Goal: Transaction & Acquisition: Purchase product/service

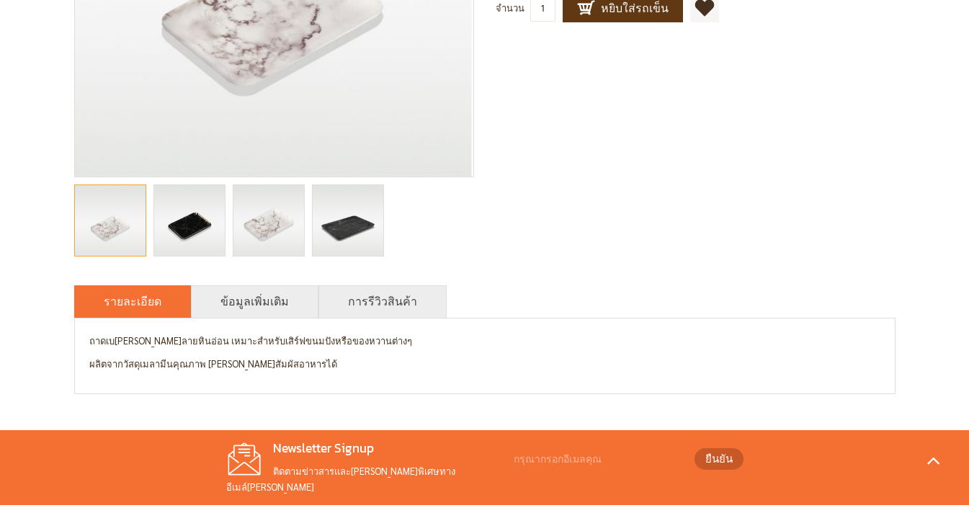
scroll to position [290, 0]
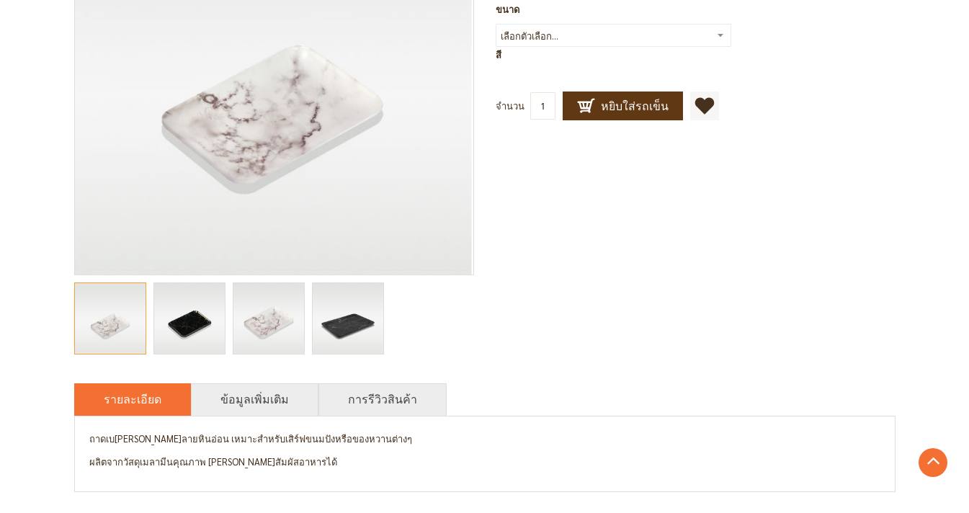
click at [348, 313] on img "Marble ถาดลายหินอ่อน สี่เหลี่ยม" at bounding box center [348, 318] width 71 height 71
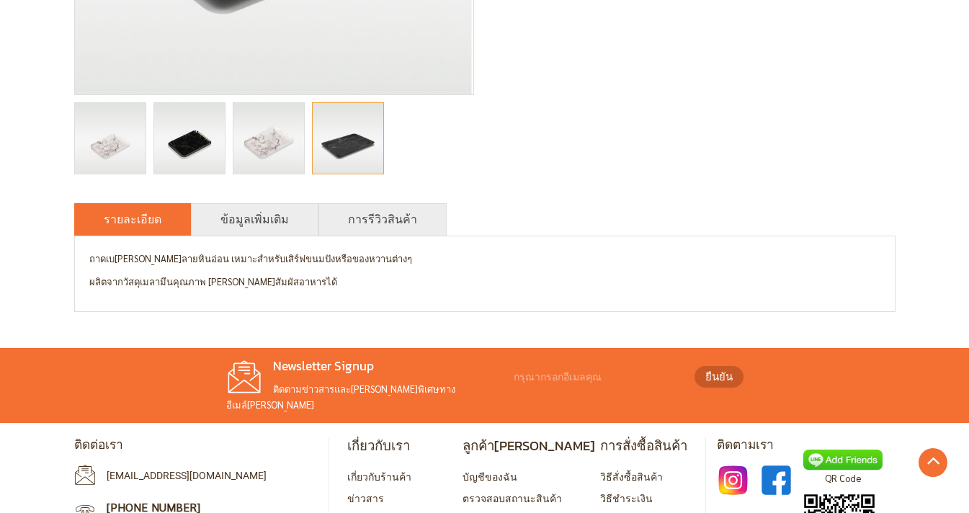
scroll to position [550, 0]
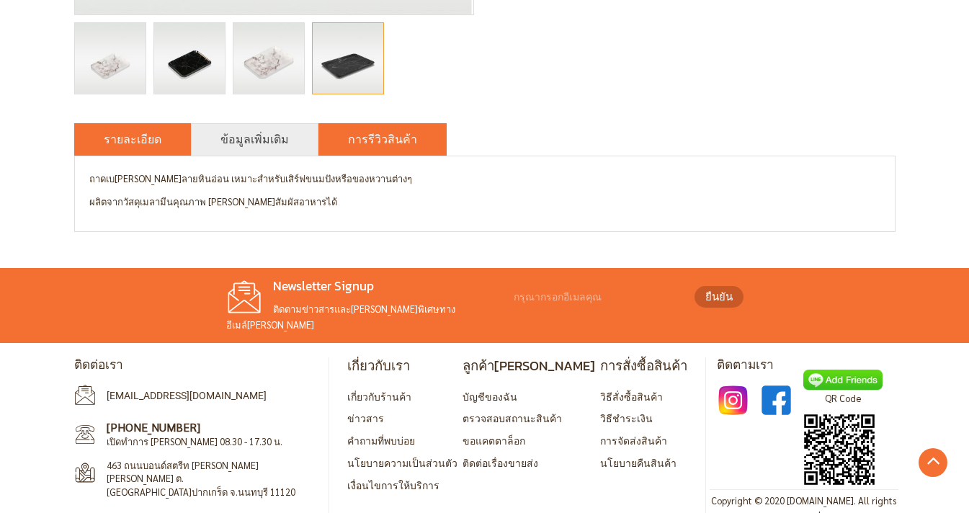
click at [383, 134] on link "การรีวิวสินค้า" at bounding box center [382, 138] width 69 height 17
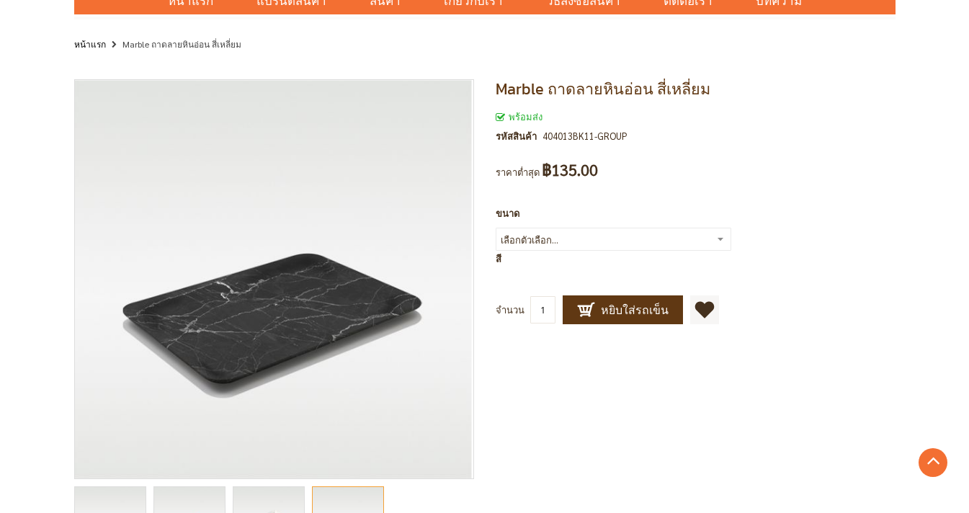
scroll to position [0, 0]
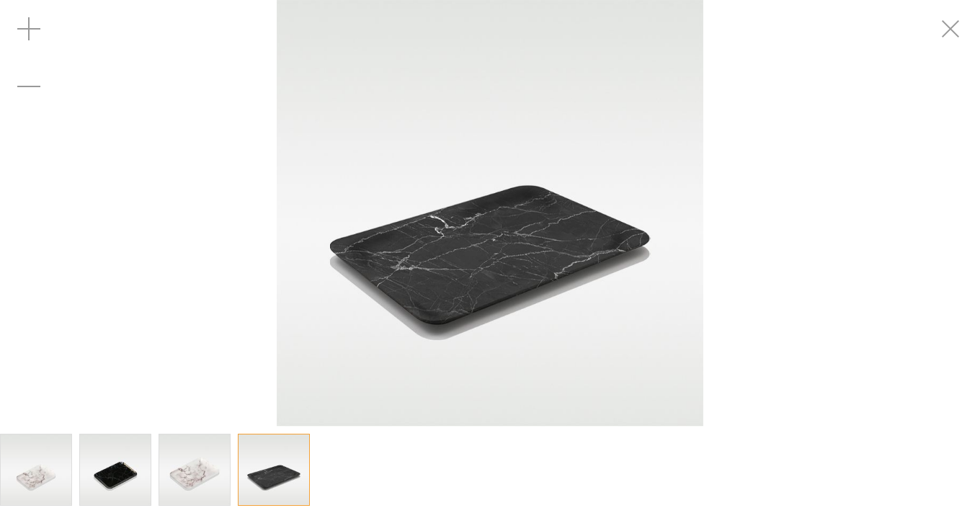
click at [581, 259] on img at bounding box center [490, 213] width 426 height 426
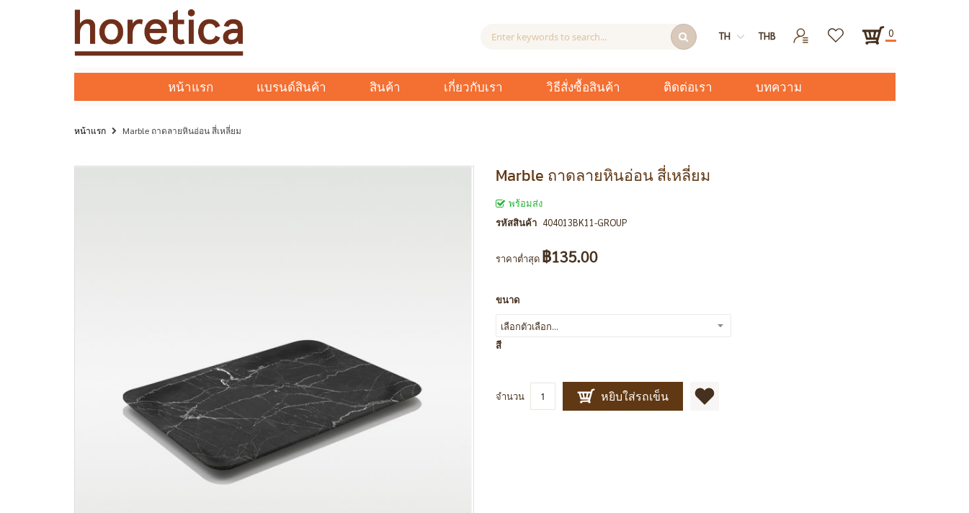
click at [677, 326] on select "เลือกตัวเลือก... 8 นิ้ว 13 นิ้ว 15 นิ้ว 11 นิ้ว" at bounding box center [614, 325] width 236 height 23
select select "109"
click at [496, 314] on select "เลือกตัวเลือก... 8 นิ้ว 13 นิ้ว 15 นิ้ว 11 นิ้ว" at bounding box center [614, 325] width 236 height 23
type input "109"
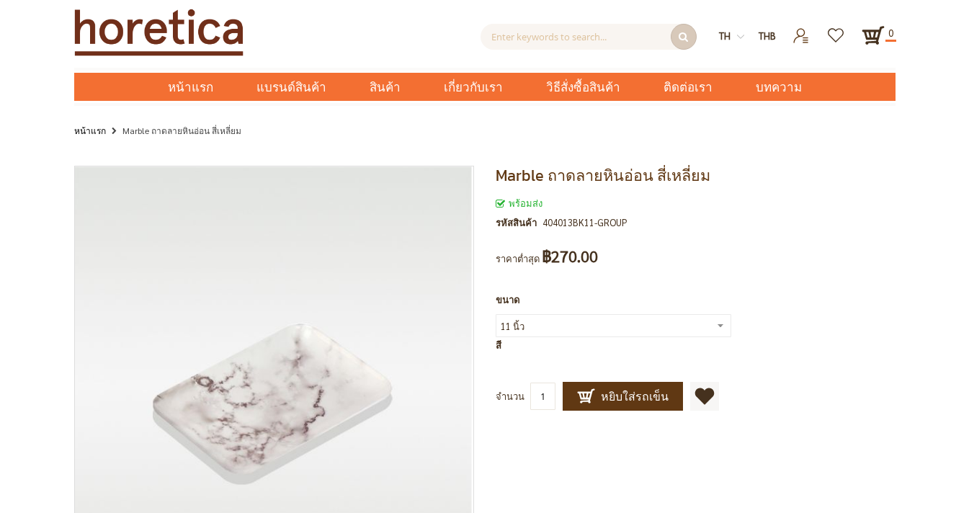
drag, startPoint x: 207, startPoint y: 30, endPoint x: 860, endPoint y: 0, distance: 653.4
click at [0, 0] on div "ค้นหาขั้นสูง Enter keywords to search... ค้นหา th en THB USD" at bounding box center [484, 50] width 969 height 101
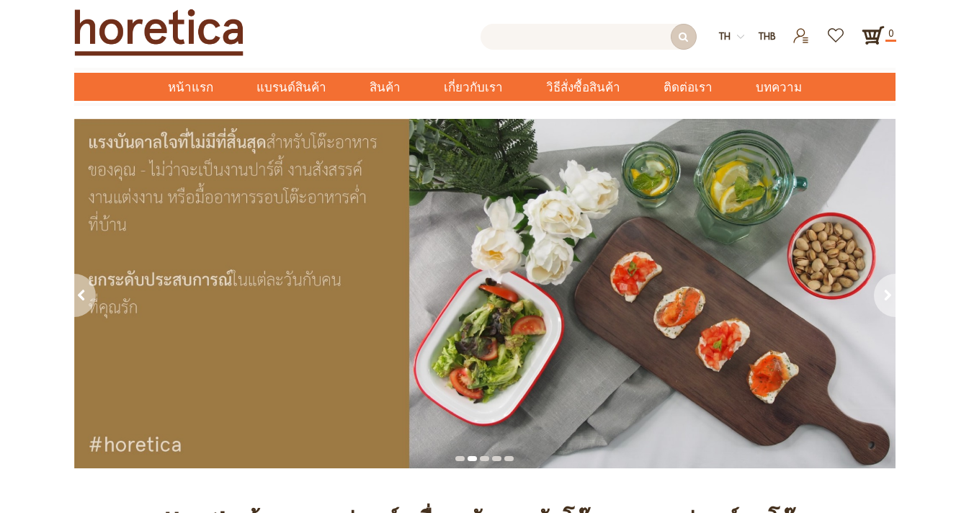
click at [592, 40] on input "text" at bounding box center [589, 37] width 216 height 26
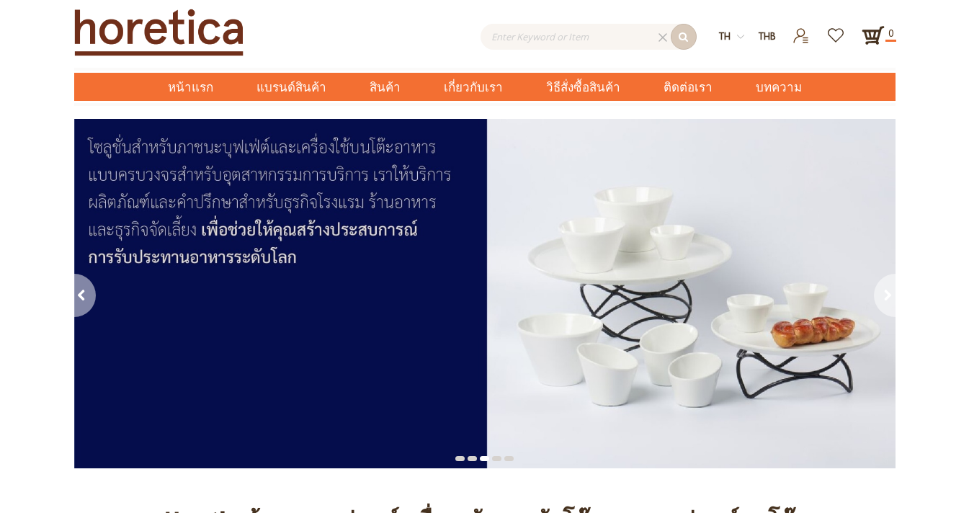
type input "4"
type input "ถาด"
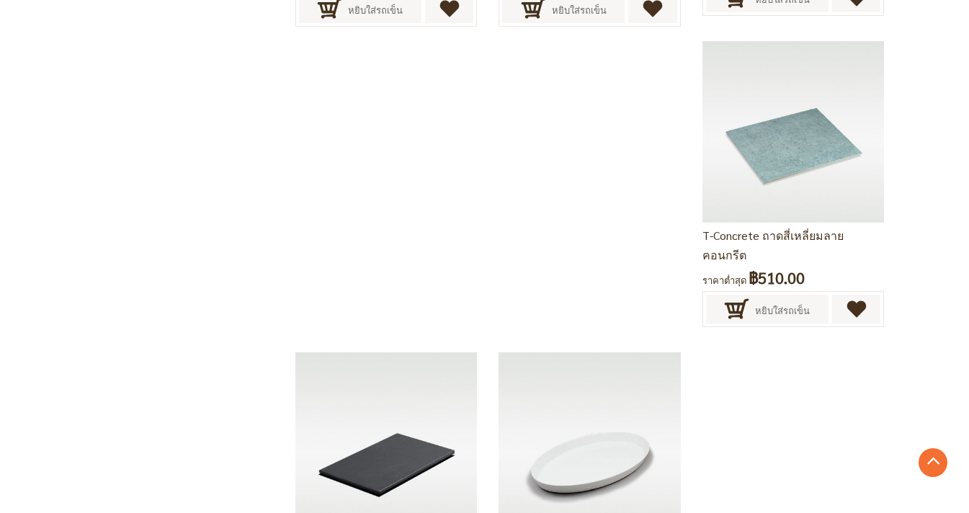
scroll to position [2896, 0]
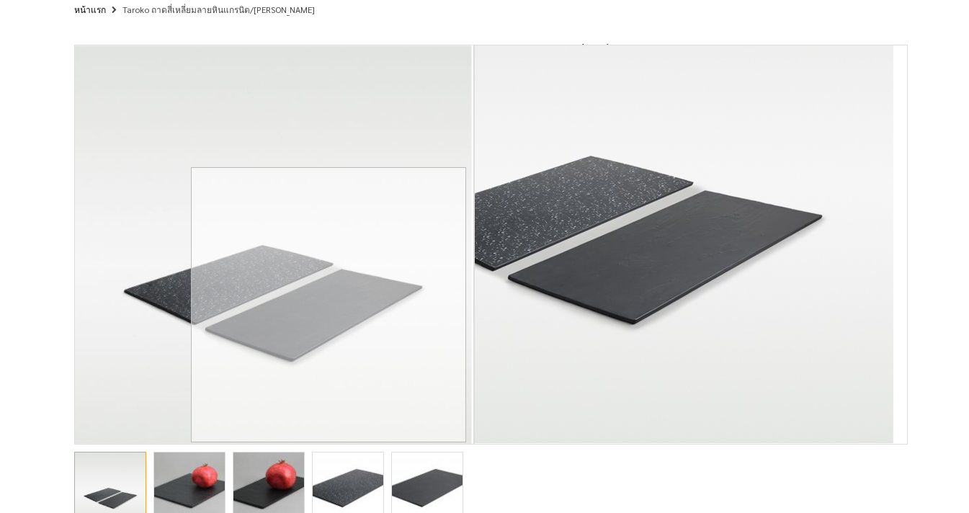
scroll to position [122, 0]
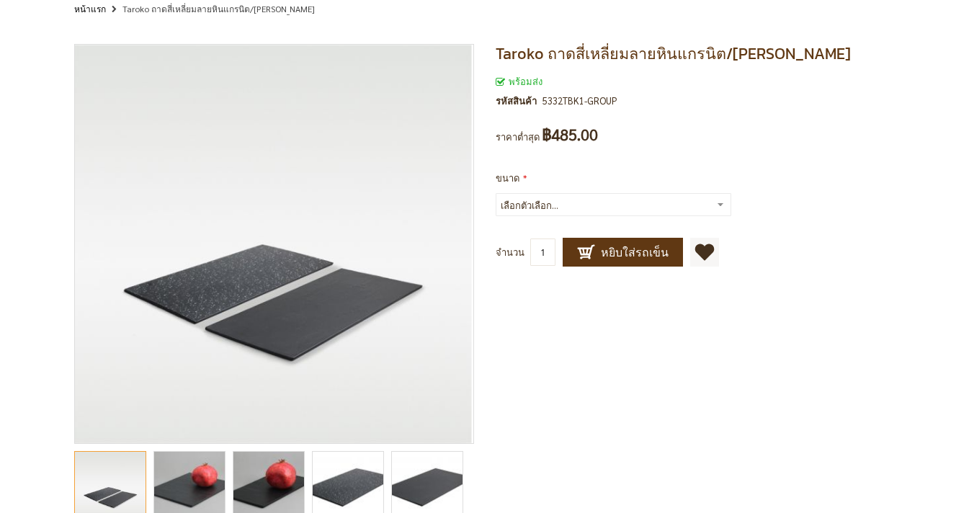
click at [202, 470] on img "granite serving platter, slates platter, slates serving platter, slate plates, …" at bounding box center [189, 487] width 106 height 71
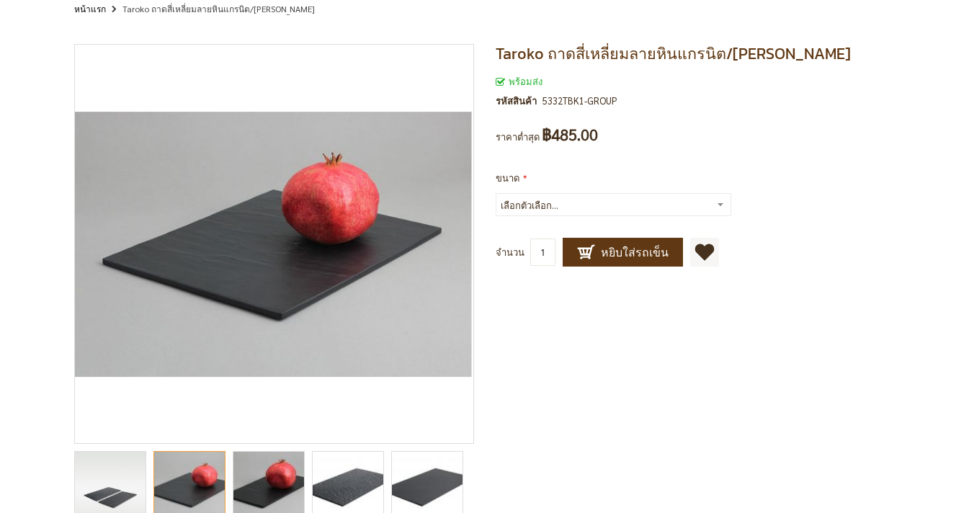
click at [267, 465] on img "granite serving platter, slates platter, slates serving platter, slate plates, …" at bounding box center [268, 487] width 106 height 71
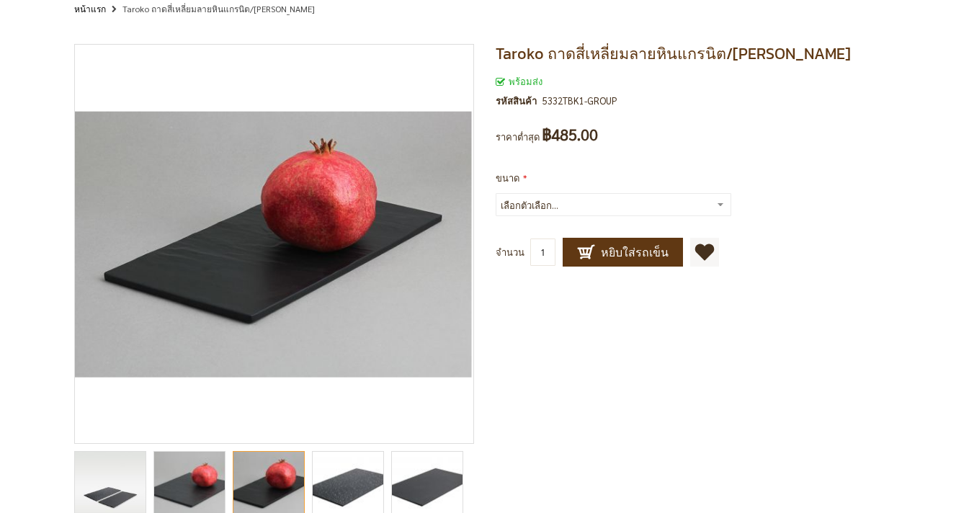
click at [352, 444] on div "granite serving platter, slates platter, slates serving platter, slate plates, …" at bounding box center [351, 487] width 79 height 86
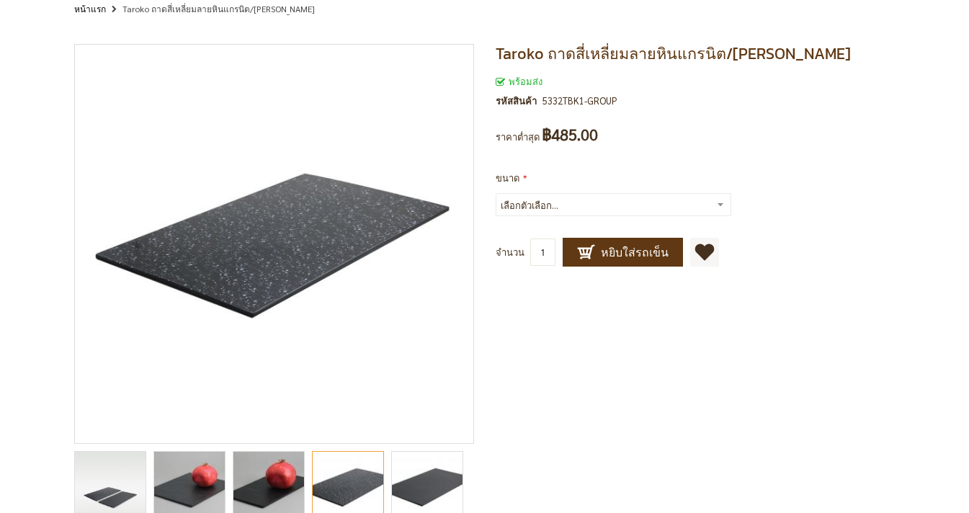
click at [435, 467] on img "granite serving platter, slates platter, slates serving platter, slate plates, …" at bounding box center [427, 487] width 106 height 71
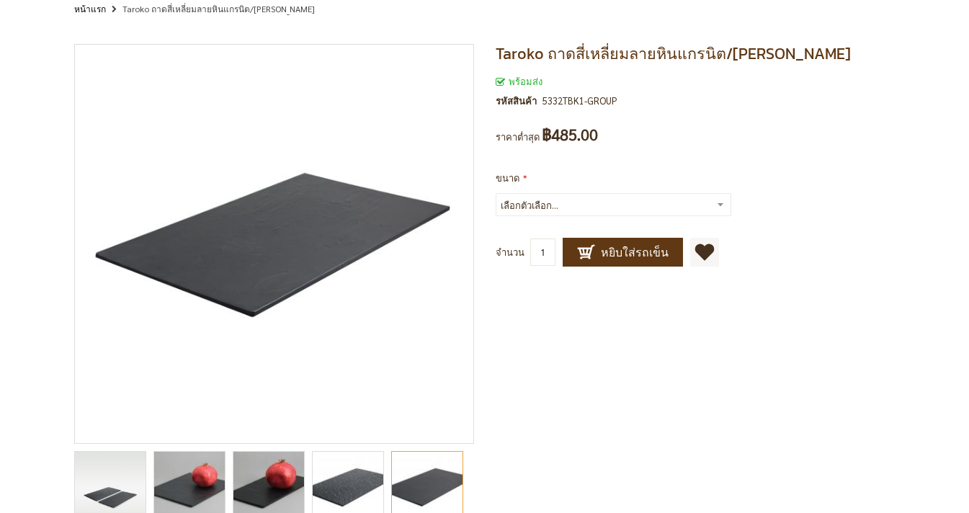
click at [572, 395] on div "Taroko ถาดสี่เหลี่ยมลายหินแกรนิต/หินชนวน พร้อมส่ง รหัสสินค้า 5332TBK1-GROUP เป็…" at bounding box center [484, 363] width 821 height 639
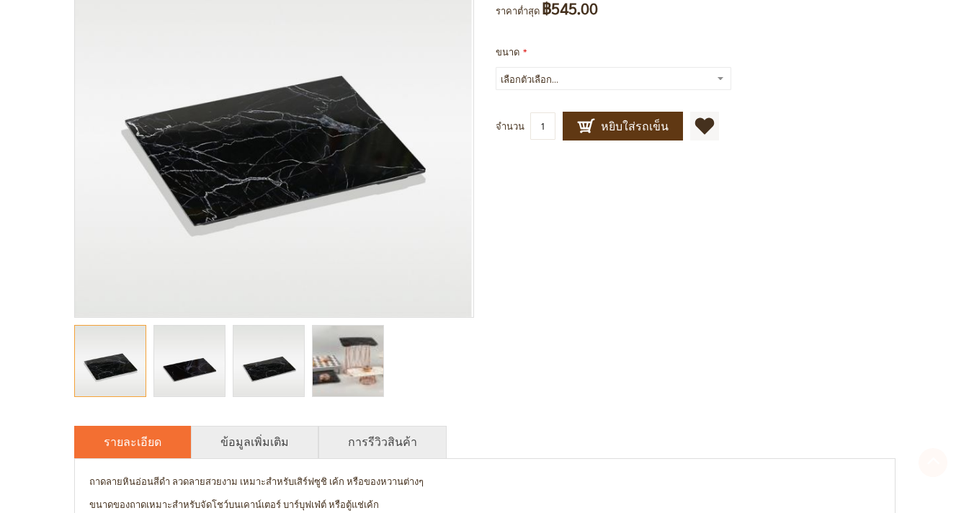
scroll to position [307, 0]
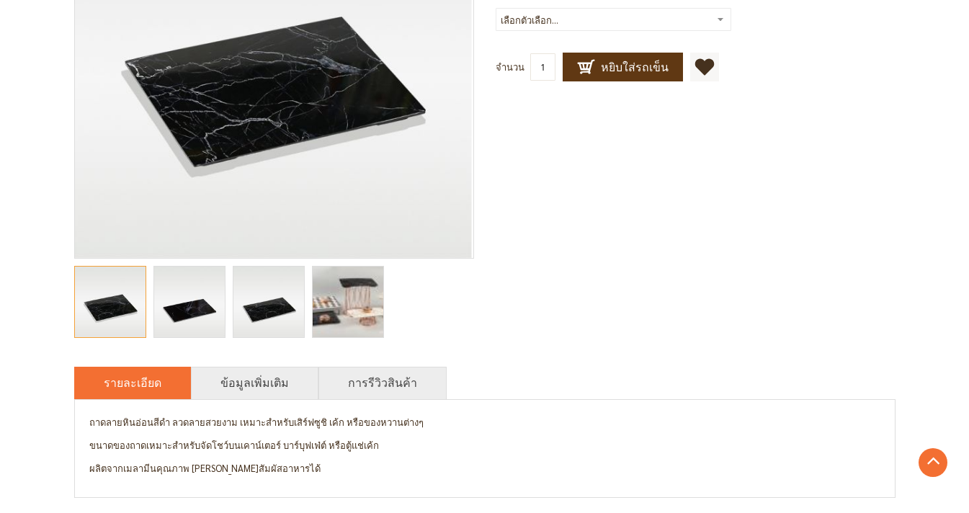
click at [176, 308] on img "Marble ถาดลายหินอ่อนสีดำ" at bounding box center [189, 302] width 71 height 71
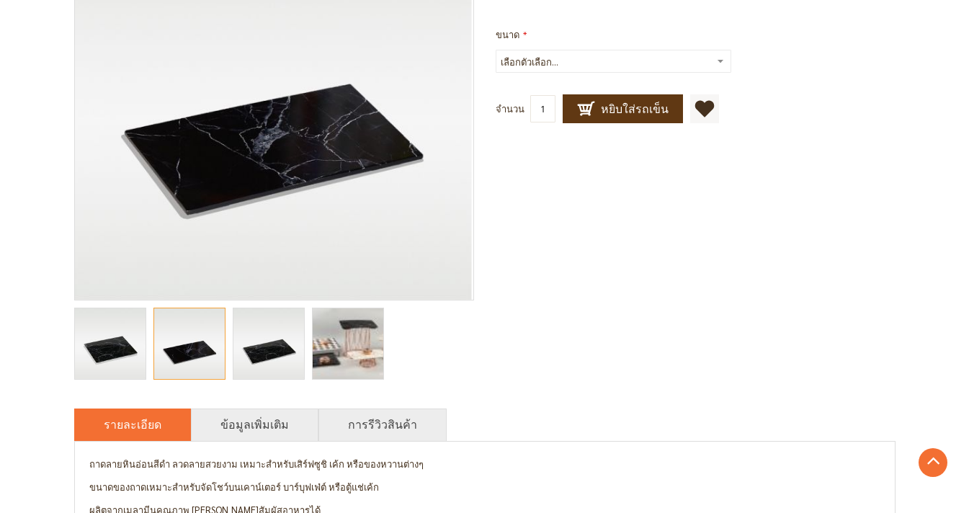
scroll to position [181, 0]
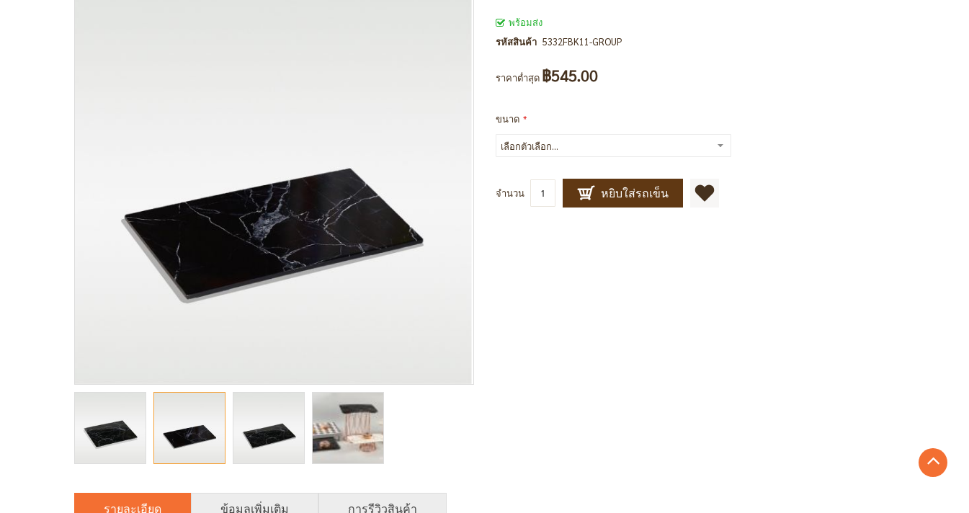
click at [332, 416] on img "Marble ถาดลายหินอ่อนสีดำ" at bounding box center [347, 428] width 156 height 71
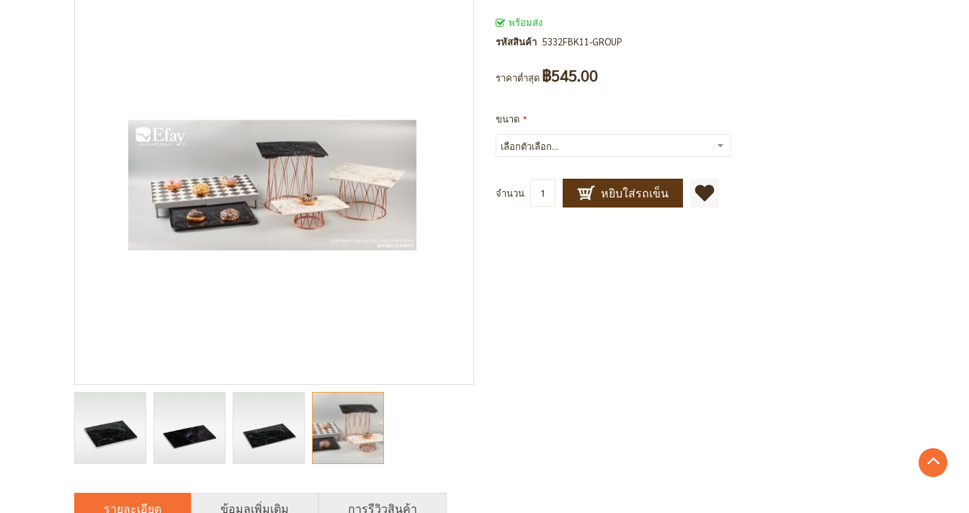
click at [286, 427] on img "Marble ถาดลายหินอ่อนสีดำ" at bounding box center [268, 428] width 71 height 71
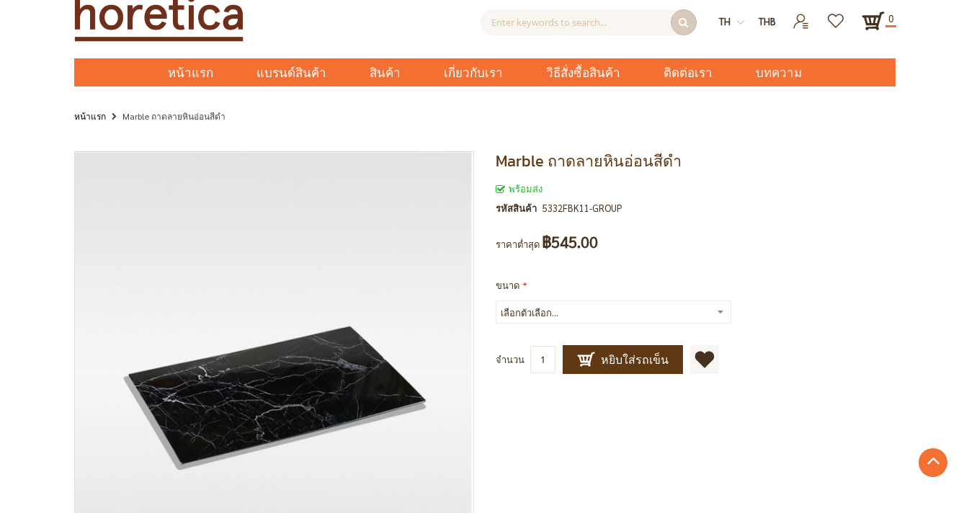
scroll to position [0, 0]
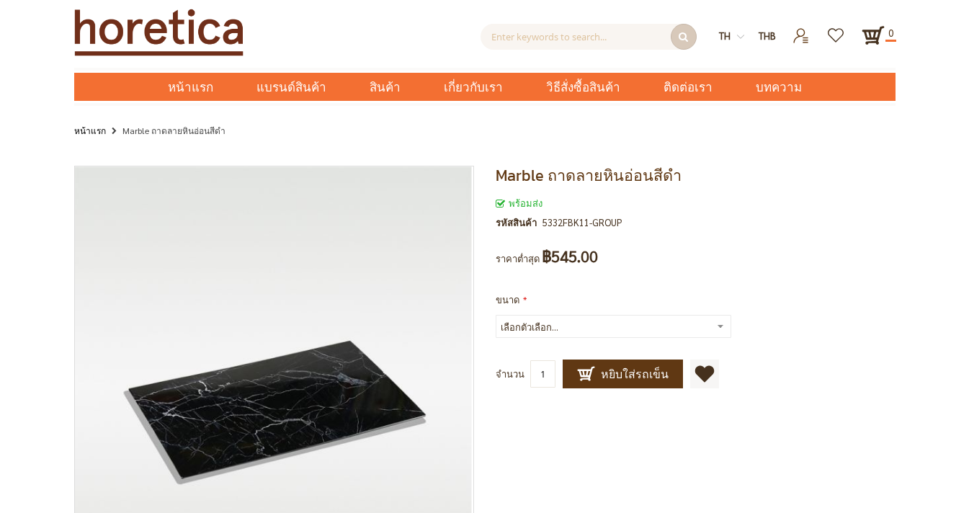
click at [687, 323] on select "เลือกตัวเลือก... GN 1/1 +฿890.00 GN 1/2 +฿255.00 GN 1/3 13 นิ้ว +฿275.00" at bounding box center [614, 326] width 236 height 23
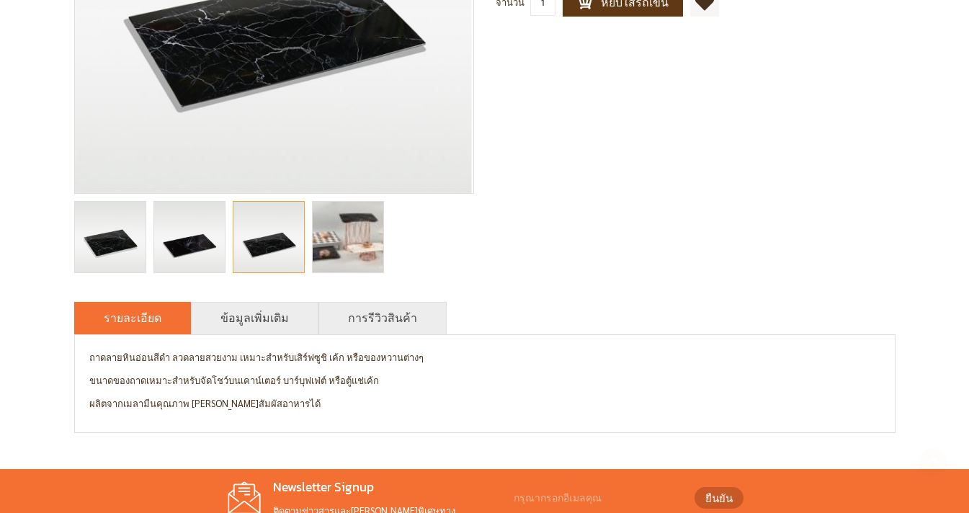
scroll to position [474, 0]
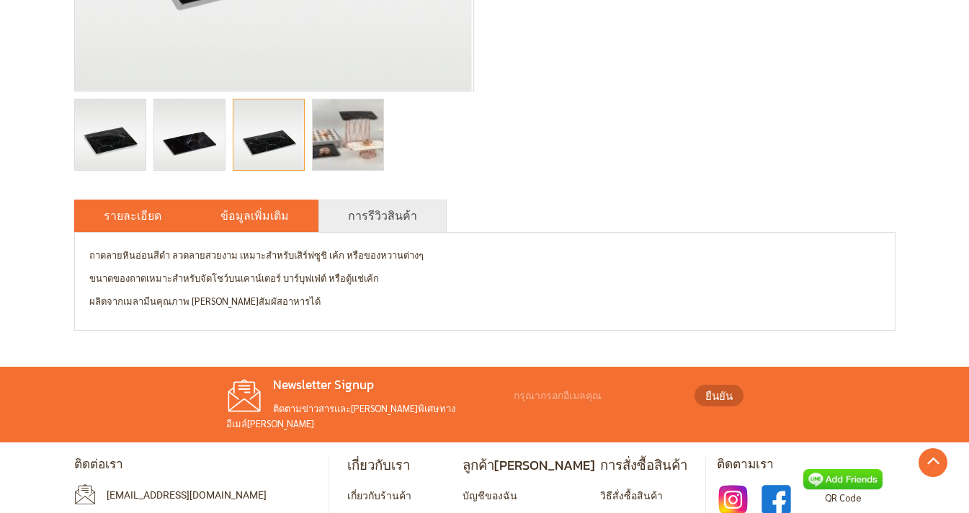
click at [256, 210] on link "ข้อมูลเพิ่มเติม" at bounding box center [254, 215] width 68 height 17
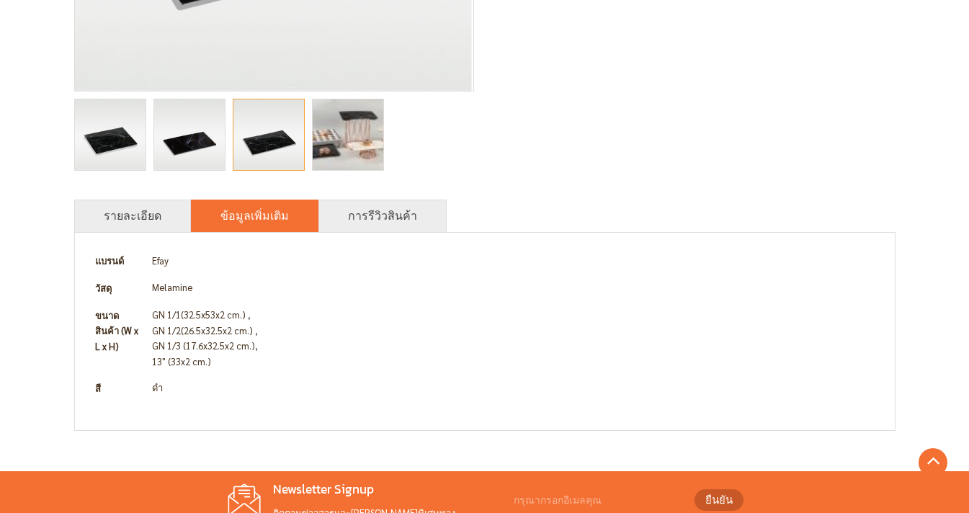
click at [359, 186] on div "Marble ถาดลายหินอ่อนสีดำ พร้อมส่ง รหัสสินค้า 5332FBK11-GROUP เป็นคนแรกที่รีวิวส…" at bounding box center [484, 63] width 821 height 743
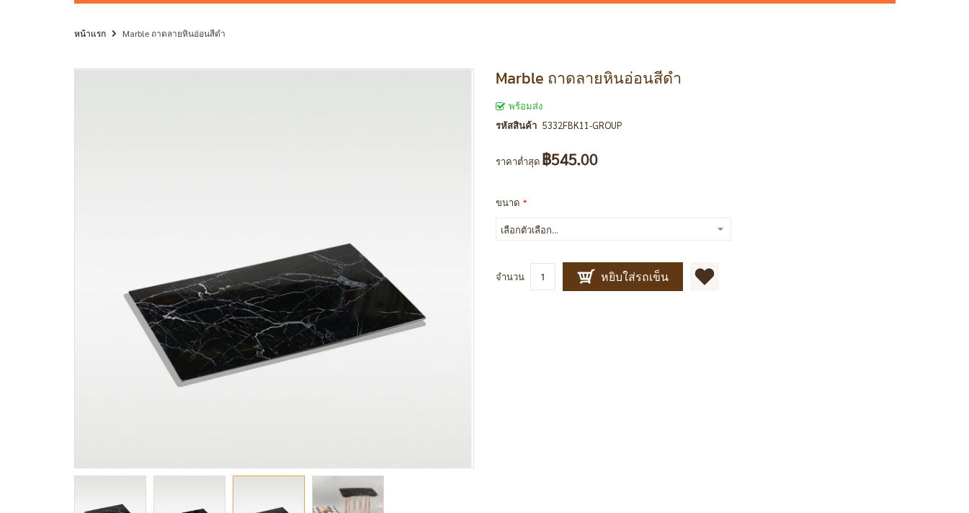
scroll to position [169, 0]
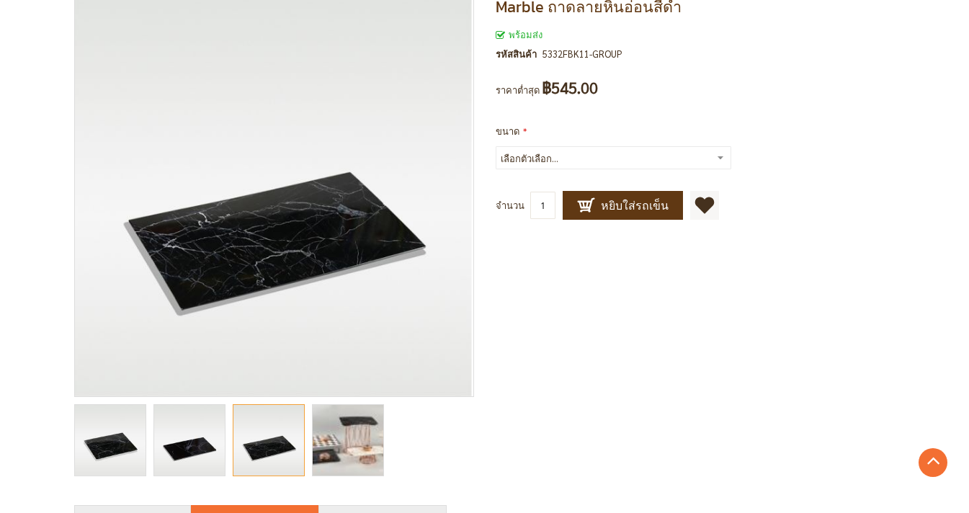
click at [205, 439] on img "Marble ถาดลายหินอ่อนสีดำ" at bounding box center [189, 440] width 71 height 71
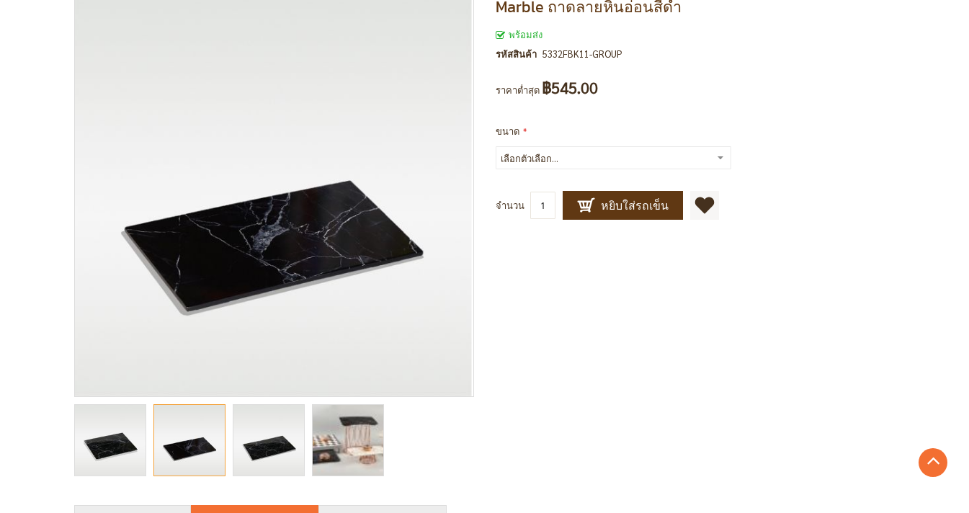
click at [99, 447] on img "Marble ถาดลายหินอ่อนสีดำ" at bounding box center [110, 440] width 71 height 71
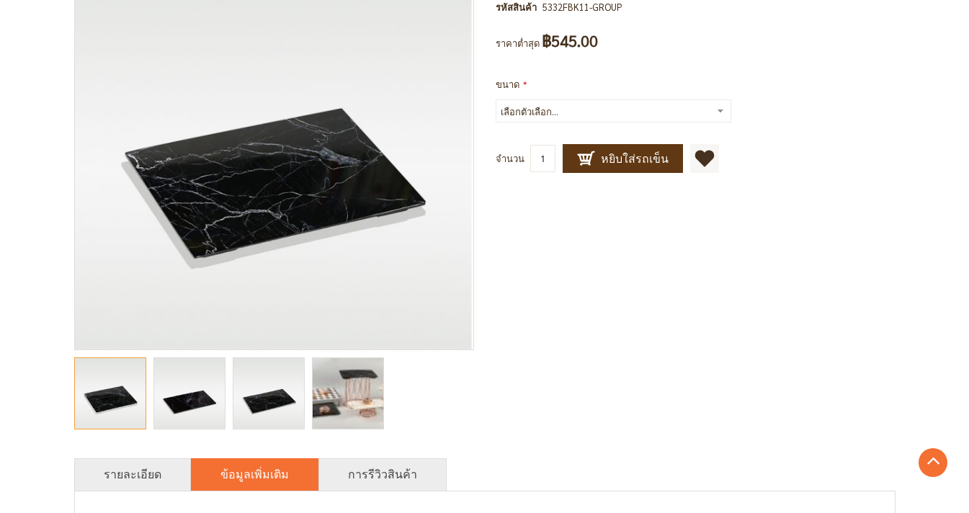
scroll to position [379, 0]
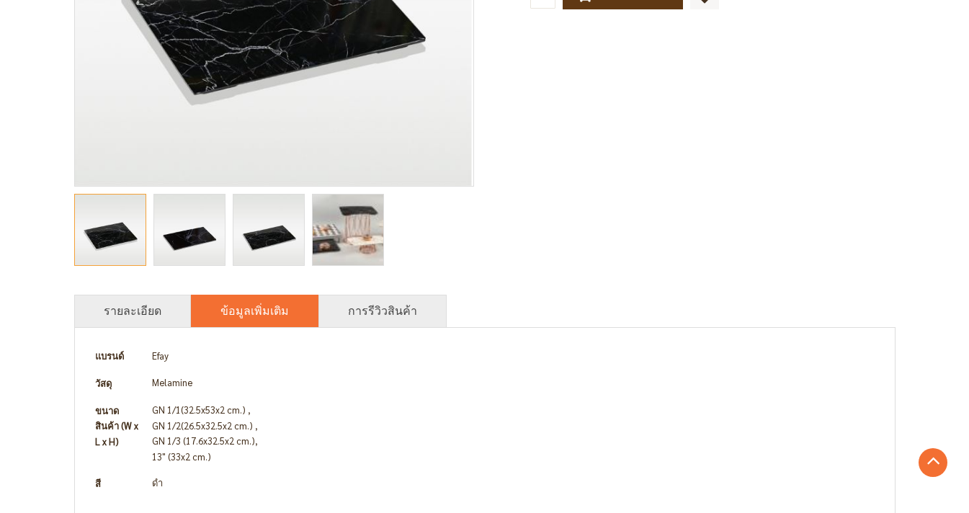
click at [799, 137] on div "Marble ถาดลายหินอ่อนสีดำ พร้อมส่ง รหัสสินค้า 5332FBK11-GROUP เป็นคนแรกที่รีวิวส…" at bounding box center [484, 158] width 821 height 743
